Goal: Navigation & Orientation: Understand site structure

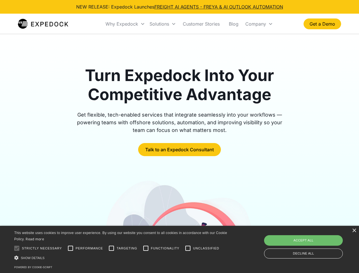
click at [125, 24] on div "Why Expedock" at bounding box center [121, 24] width 33 height 6
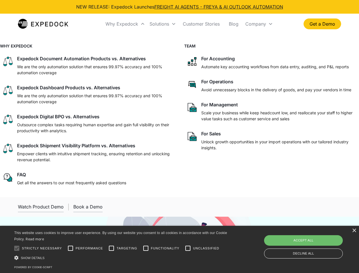
click at [162, 24] on div "Solutions" at bounding box center [159, 24] width 20 height 6
click at [259, 24] on div "Company" at bounding box center [255, 24] width 21 height 6
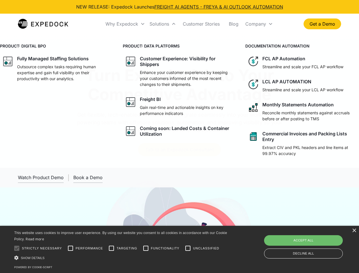
click at [17, 248] on div at bounding box center [16, 247] width 11 height 11
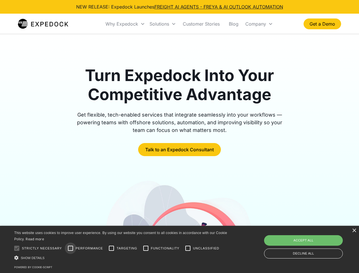
click at [70, 248] on input "Performance" at bounding box center [70, 247] width 11 height 11
checkbox input "true"
click at [111, 248] on input "Targeting" at bounding box center [111, 247] width 11 height 11
checkbox input "true"
click at [146, 248] on input "Functionality" at bounding box center [145, 247] width 11 height 11
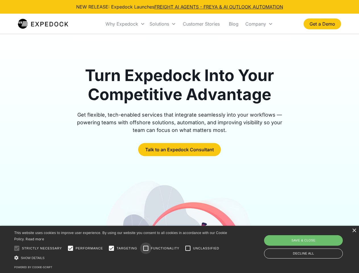
checkbox input "true"
click at [188, 248] on input "Unclassified" at bounding box center [187, 247] width 11 height 11
checkbox input "true"
click at [122, 257] on div "Show details Hide details" at bounding box center [121, 257] width 215 height 6
